Goal: Information Seeking & Learning: Learn about a topic

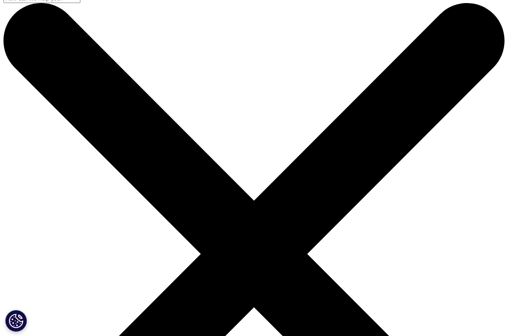
scroll to position [12, 0]
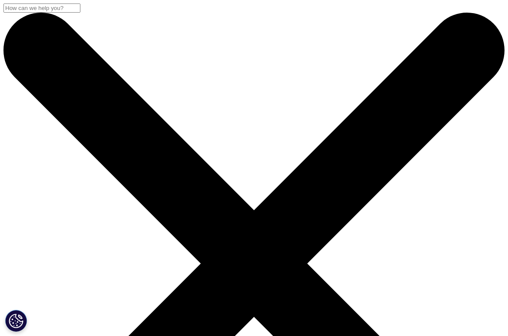
scroll to position [0, 0]
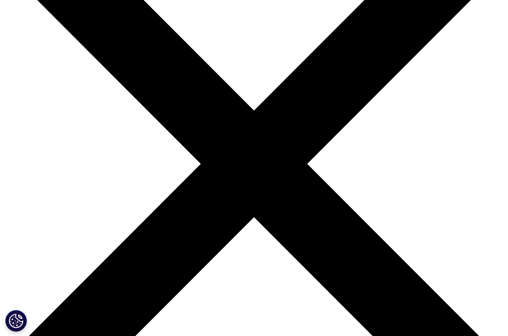
scroll to position [100, 0]
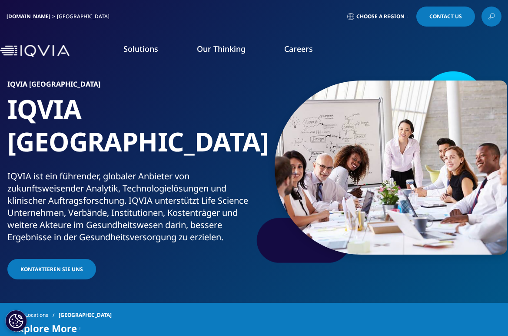
click at [385, 20] on link "Choose a Region" at bounding box center [378, 17] width 64 height 20
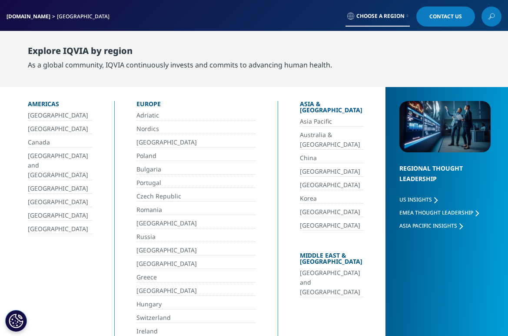
click at [300, 167] on link "[GEOGRAPHIC_DATA]" at bounding box center [332, 172] width 64 height 10
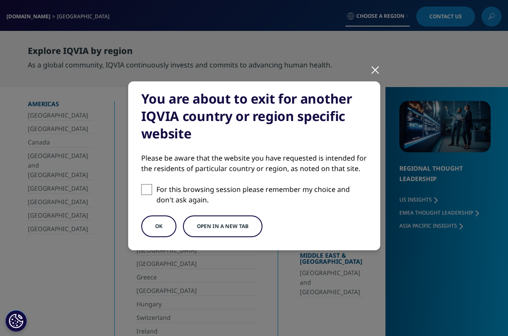
click at [378, 76] on div at bounding box center [375, 69] width 10 height 24
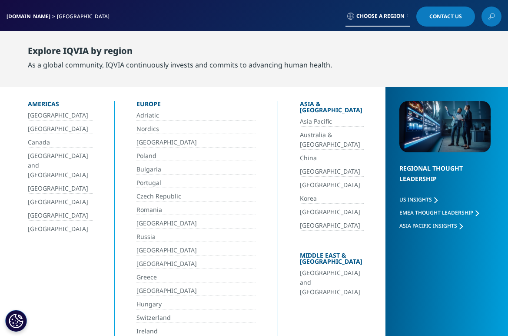
click at [15, 16] on link "IQVIA.COM" at bounding box center [29, 16] width 44 height 7
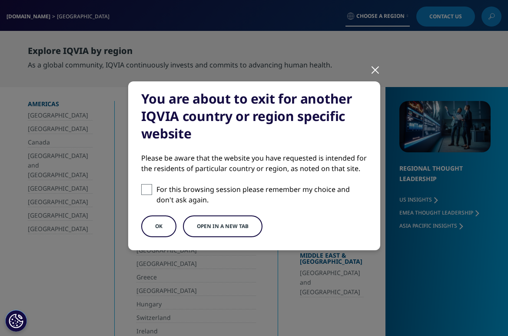
click at [167, 223] on button "OK" at bounding box center [158, 226] width 35 height 22
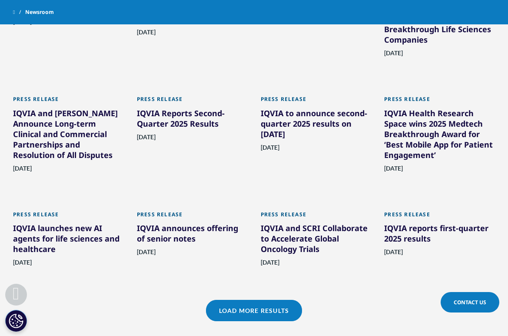
scroll to position [585, 0]
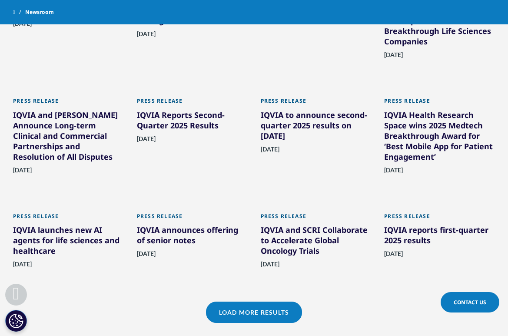
click at [194, 119] on div "IQVIA Reports Second-Quarter 2025 Results" at bounding box center [192, 122] width 111 height 24
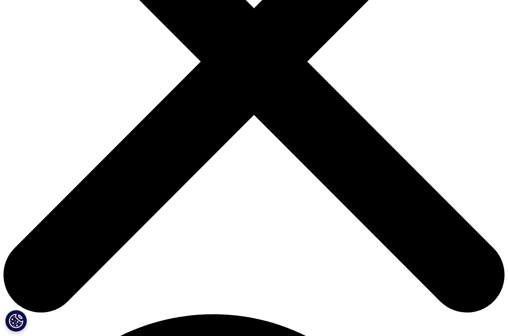
scroll to position [213, 0]
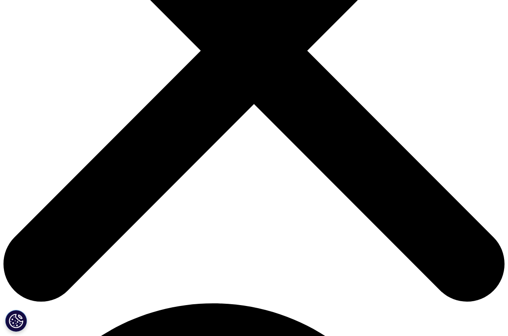
drag, startPoint x: 146, startPoint y: 91, endPoint x: 183, endPoint y: 90, distance: 37.4
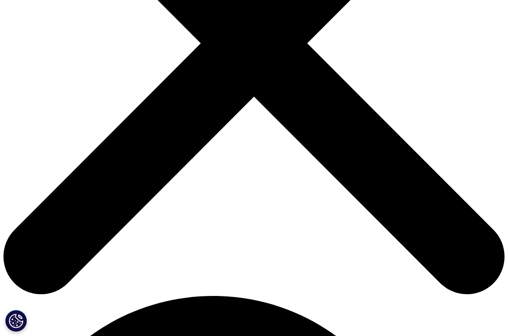
scroll to position [222, 0]
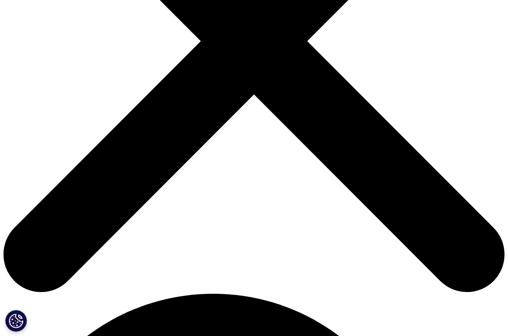
drag, startPoint x: 197, startPoint y: 98, endPoint x: 187, endPoint y: 97, distance: 10.9
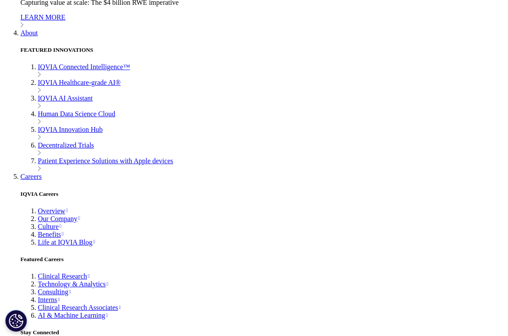
scroll to position [2513, 0]
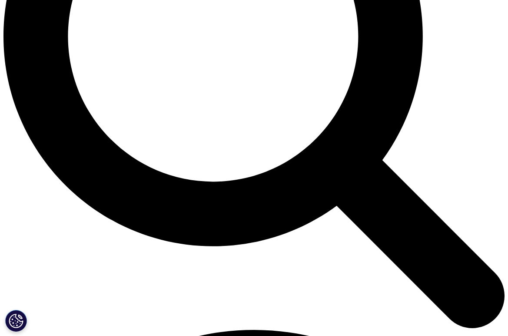
scroll to position [723, 0]
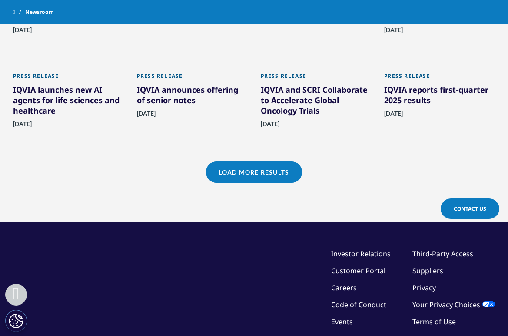
click at [255, 173] on link "Load More Results" at bounding box center [254, 171] width 96 height 21
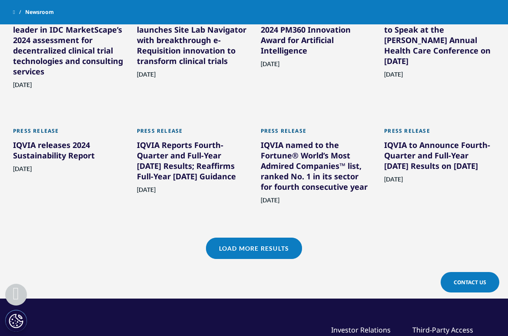
scroll to position [1014, 0]
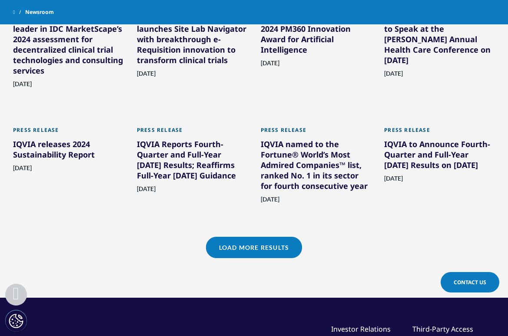
click at [248, 245] on link "Load More Results" at bounding box center [254, 247] width 96 height 21
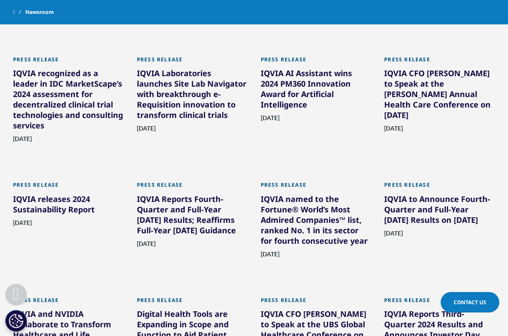
scroll to position [948, 0]
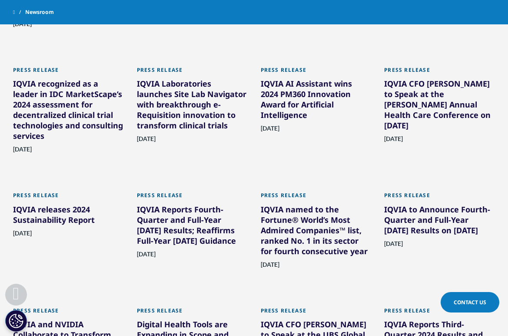
click at [168, 207] on div "IQVIA Reports Fourth-Quarter and Full-Year 2024 Results; Reaffirms Full-Year 20…" at bounding box center [192, 226] width 111 height 45
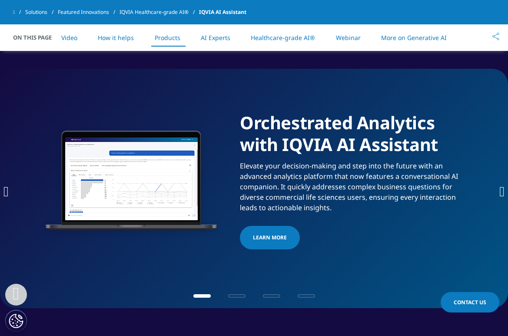
scroll to position [1316, 0]
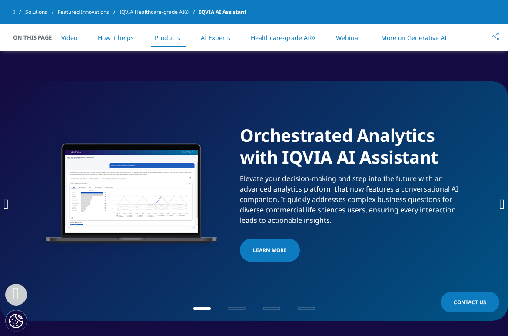
click at [497, 192] on div "Orchestrated Analytics with IQVIA AI Assistant Elevate your decision-making and…" at bounding box center [254, 200] width 508 height 239
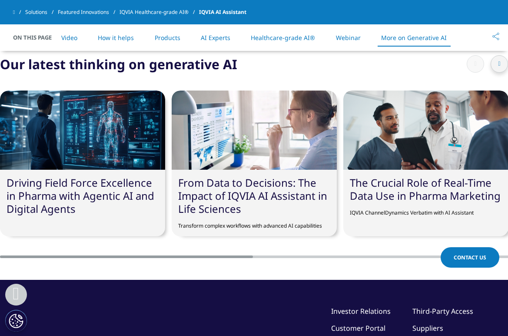
scroll to position [2605, 0]
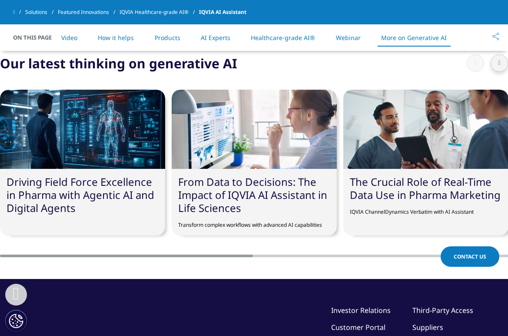
click at [223, 37] on link "AI Experts" at bounding box center [216, 37] width 30 height 8
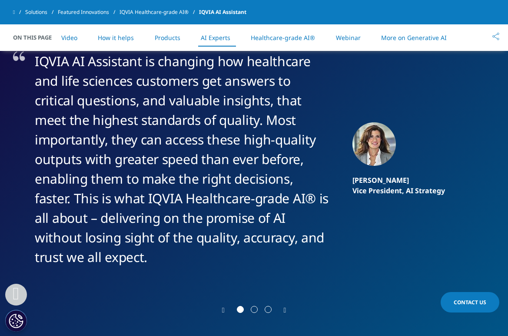
scroll to position [1638, 0]
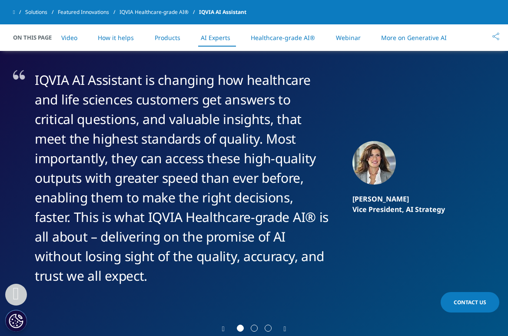
click at [159, 14] on link "IQVIA Healthcare-grade AI®" at bounding box center [160, 12] width 80 height 16
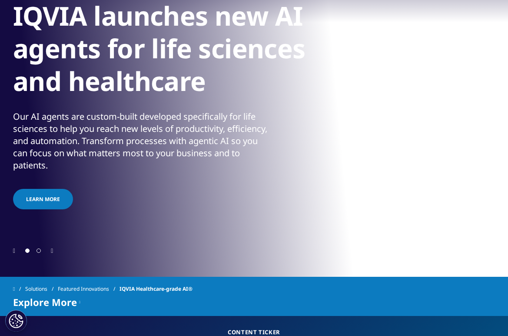
scroll to position [116, 0]
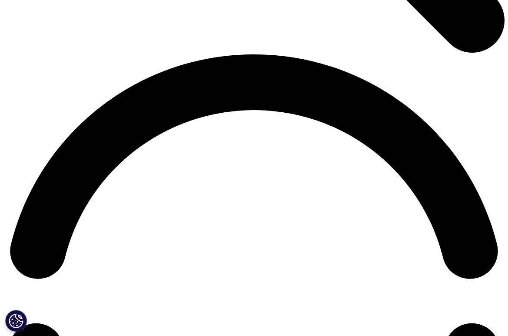
scroll to position [990, 0]
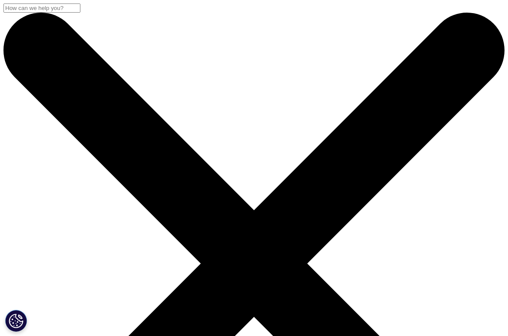
scroll to position [0, 0]
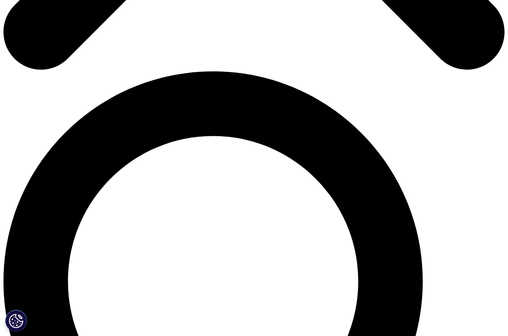
scroll to position [412, 0]
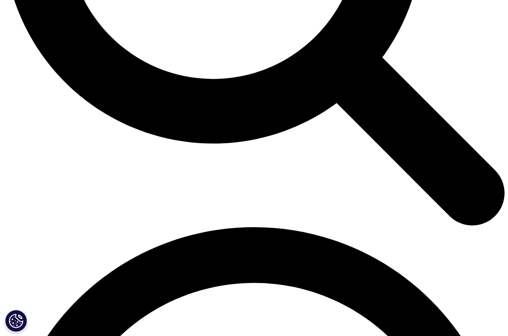
scroll to position [793, 0]
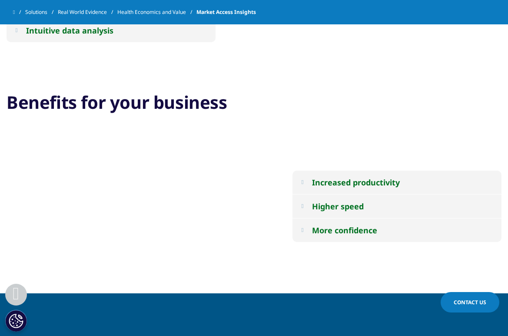
click at [309, 185] on button "Increased productivity" at bounding box center [397, 181] width 209 height 23
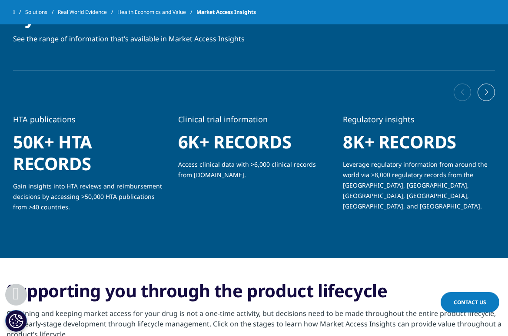
scroll to position [1137, 0]
